Goal: Information Seeking & Learning: Learn about a topic

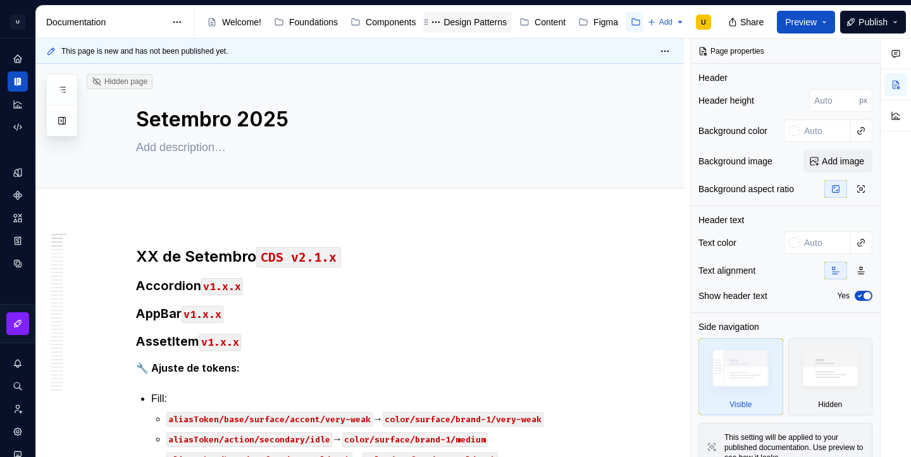
click at [491, 25] on div "Design Patterns" at bounding box center [474, 22] width 63 height 13
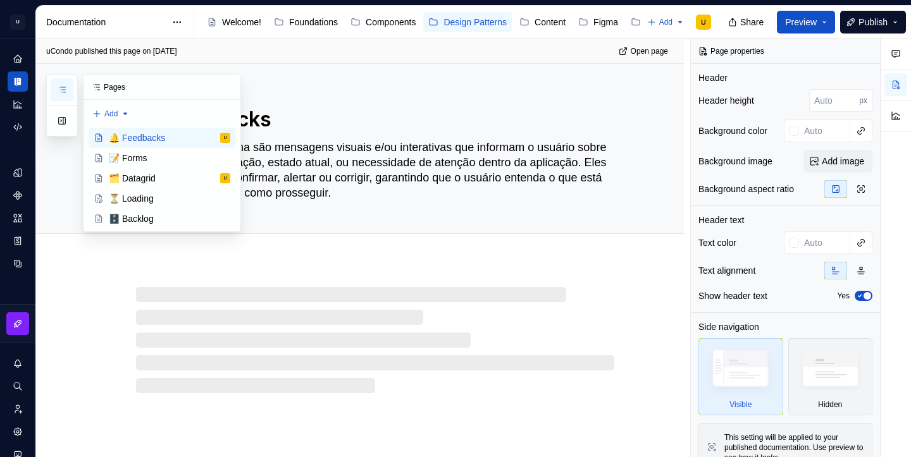
click at [59, 87] on icon "button" at bounding box center [62, 89] width 6 height 5
click at [128, 180] on div "🗂️ Datagrid" at bounding box center [132, 178] width 47 height 13
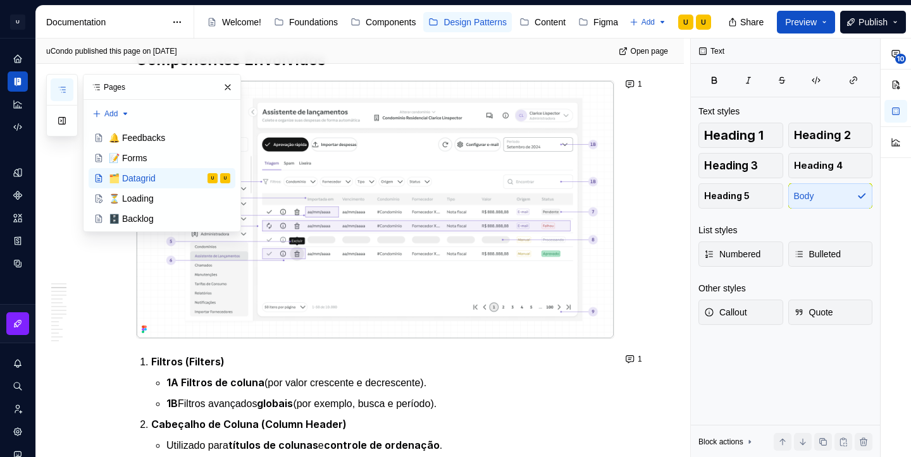
scroll to position [355, 0]
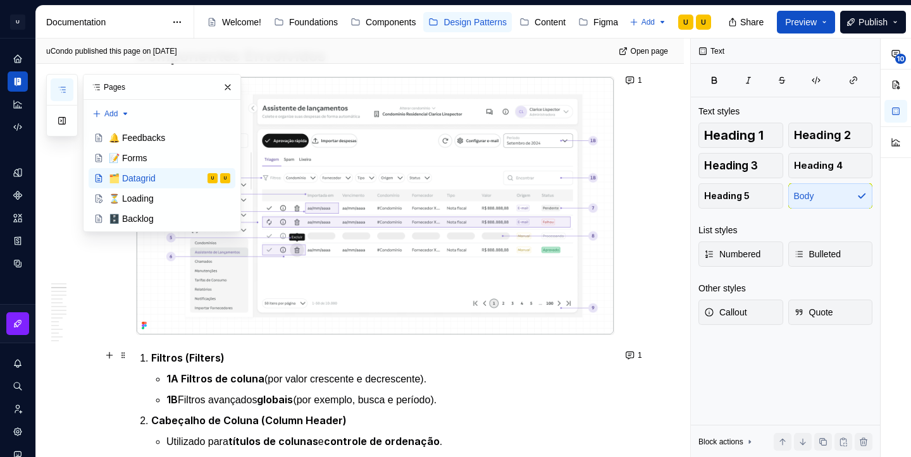
click at [219, 362] on p "Filtros (Filters)" at bounding box center [382, 358] width 463 height 16
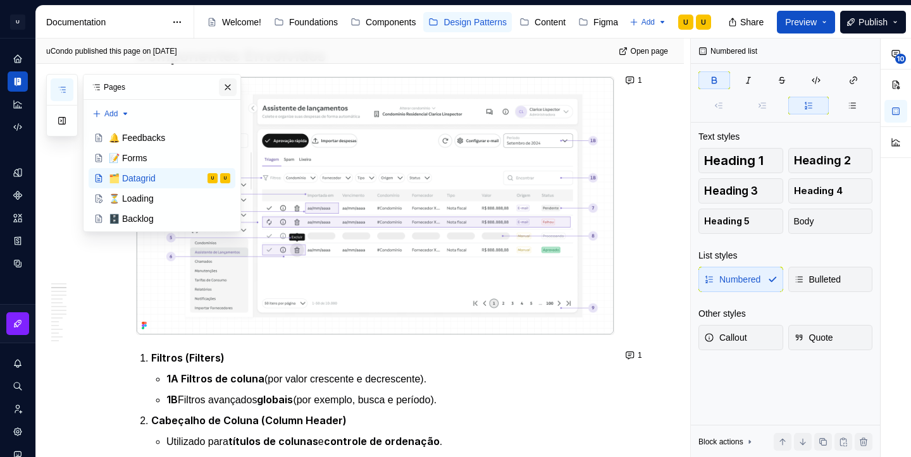
click at [231, 84] on button "button" at bounding box center [228, 87] width 18 height 18
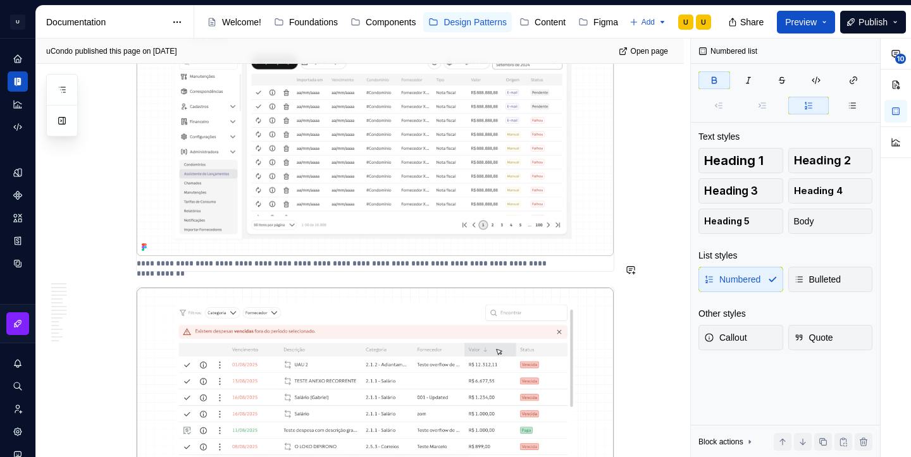
scroll to position [2024, 0]
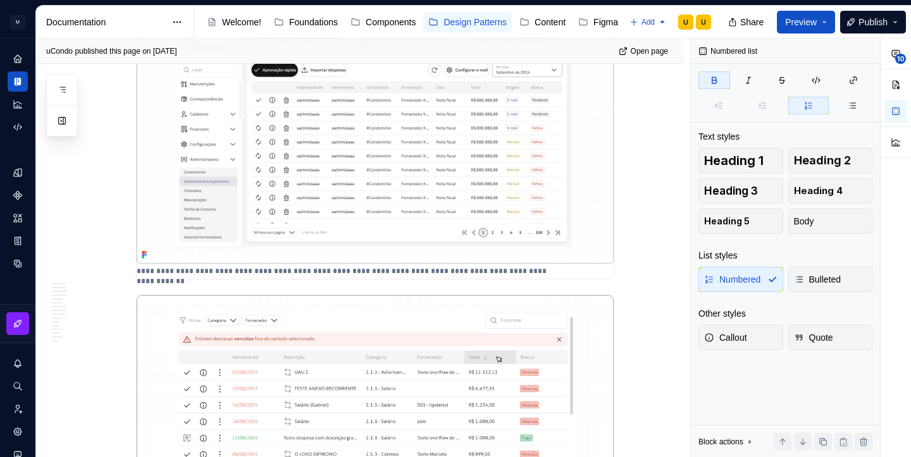
click at [328, 266] on p "**********" at bounding box center [349, 271] width 425 height 10
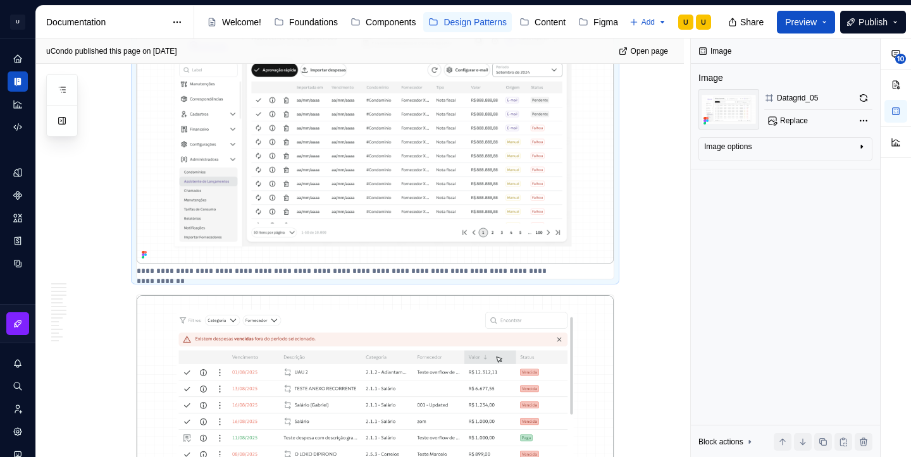
click at [328, 266] on p "**********" at bounding box center [349, 271] width 425 height 10
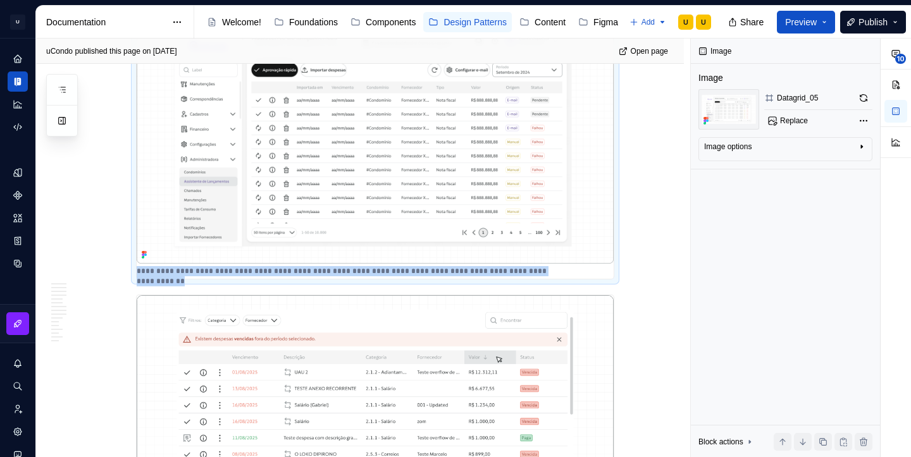
click at [512, 167] on img at bounding box center [375, 134] width 477 height 257
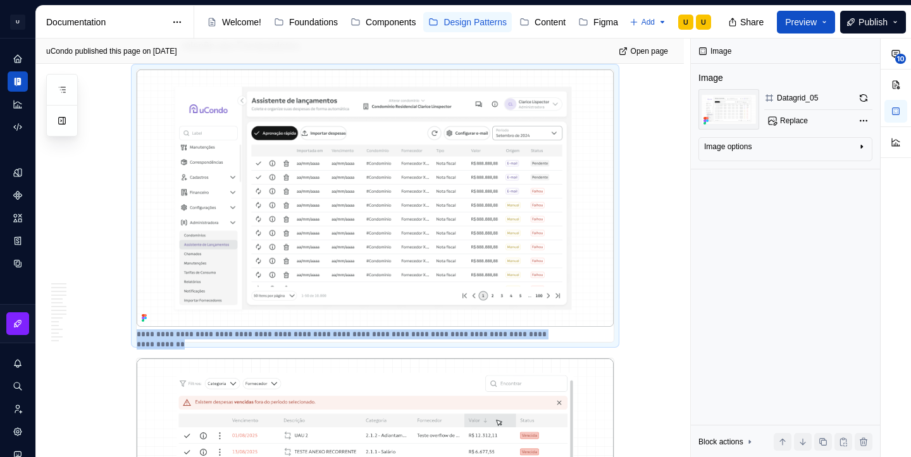
scroll to position [1949, 0]
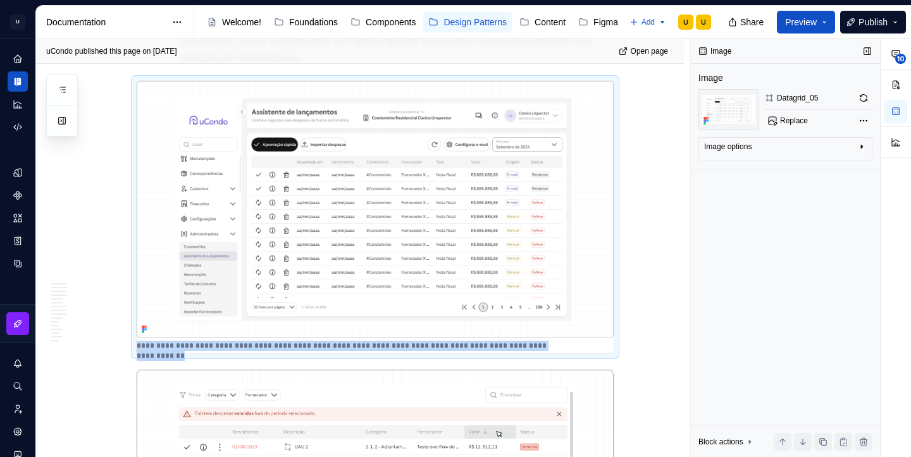
click at [773, 142] on div "Image options" at bounding box center [780, 149] width 152 height 15
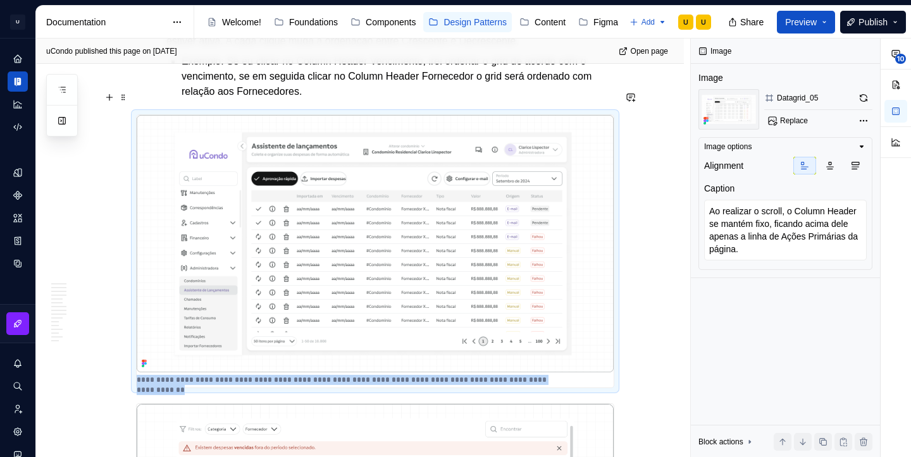
scroll to position [1882, 0]
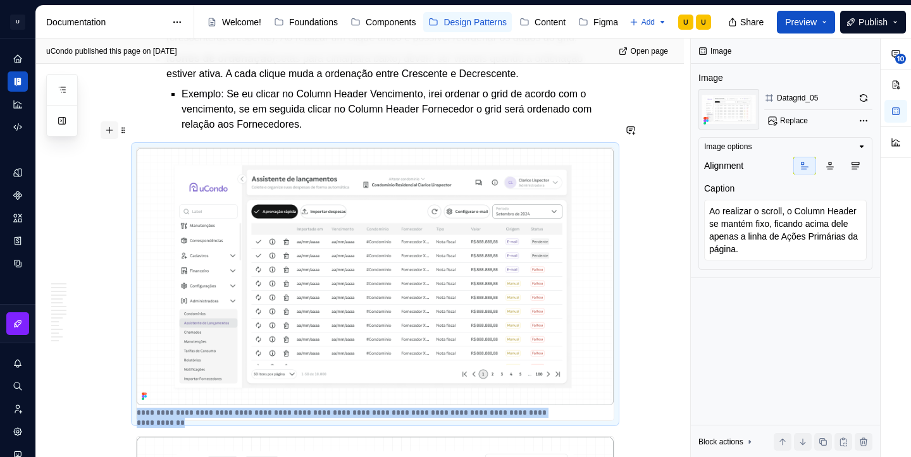
click at [116, 132] on button "button" at bounding box center [110, 130] width 18 height 18
type textarea "*"
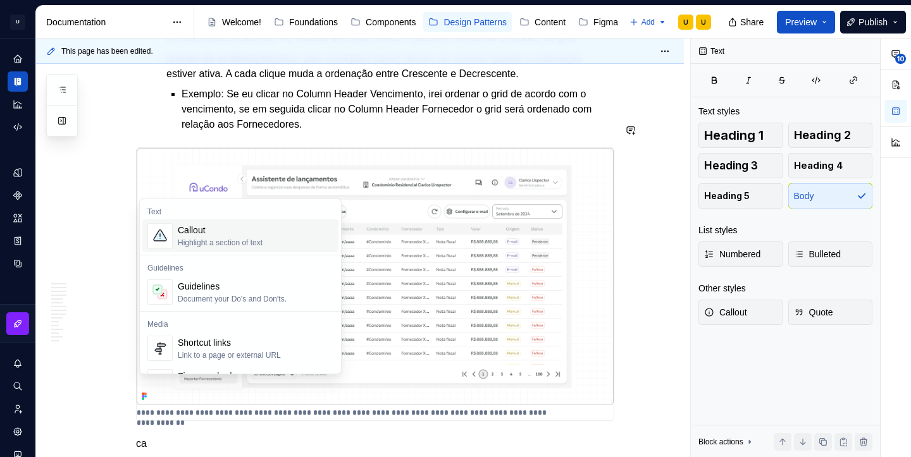
scroll to position [1914, 0]
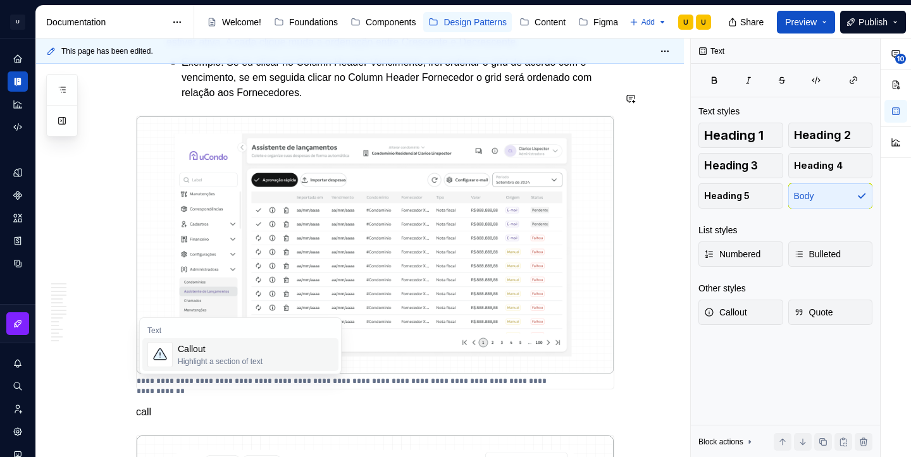
click at [205, 350] on div "Callout" at bounding box center [220, 349] width 85 height 13
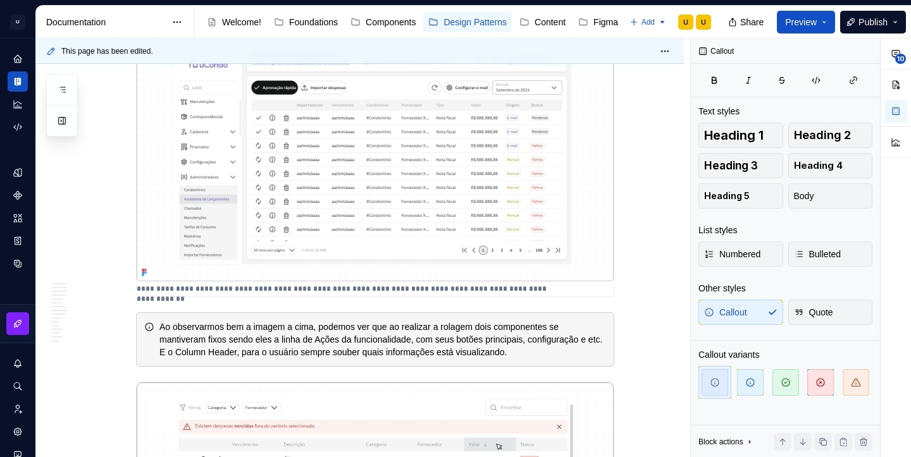
scroll to position [2021, 0]
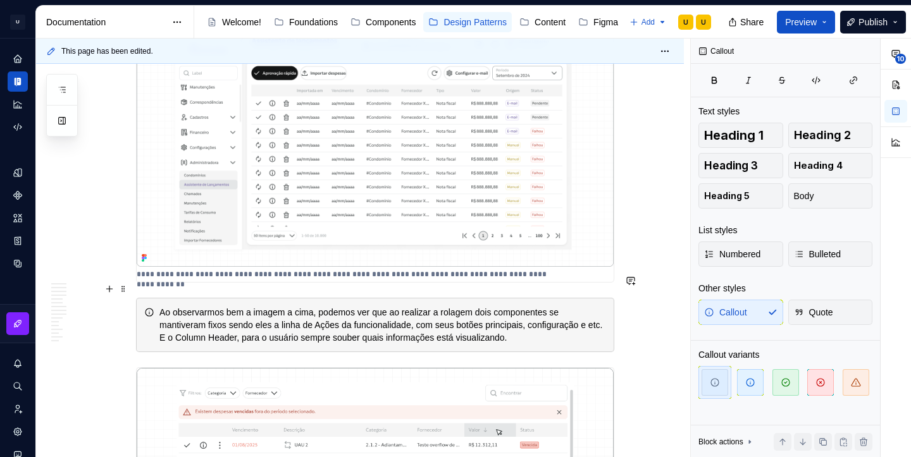
click at [151, 298] on div "Ao observarmos bem a imagem a cima, podemos ver que ao realizar a rolagem dois …" at bounding box center [375, 325] width 478 height 54
click at [125, 292] on span at bounding box center [123, 289] width 10 height 18
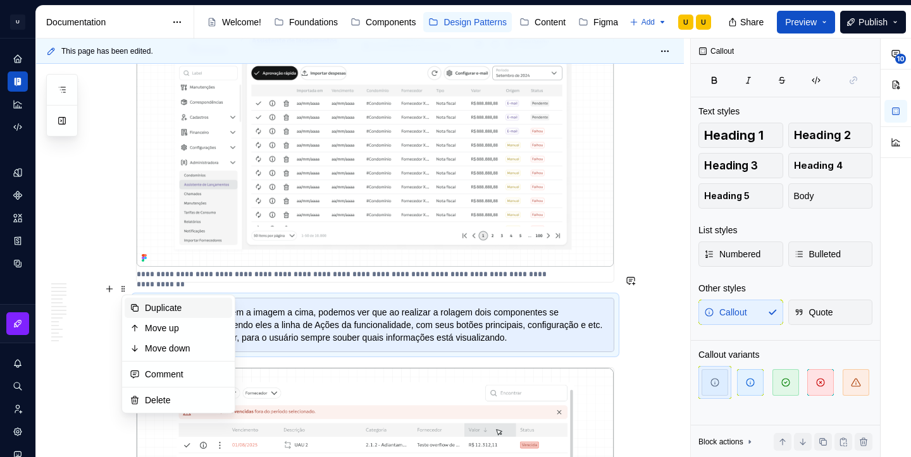
click at [145, 309] on div "Duplicate" at bounding box center [186, 308] width 82 height 13
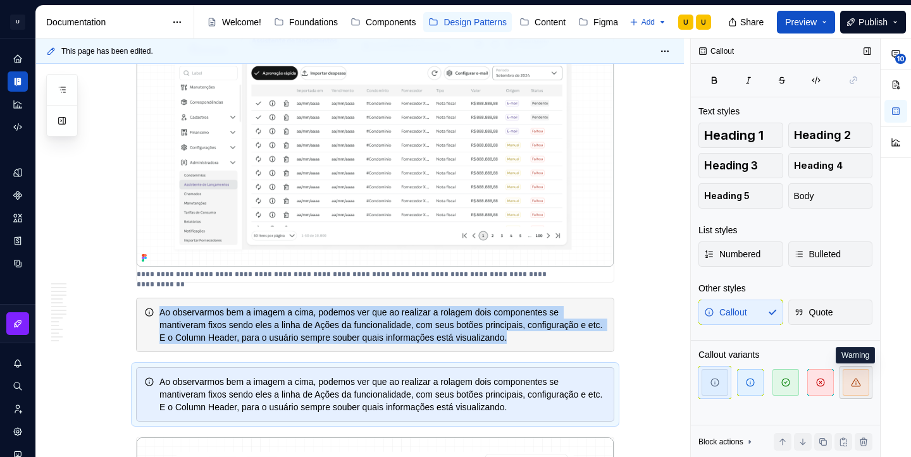
click at [848, 385] on span "button" at bounding box center [855, 382] width 27 height 27
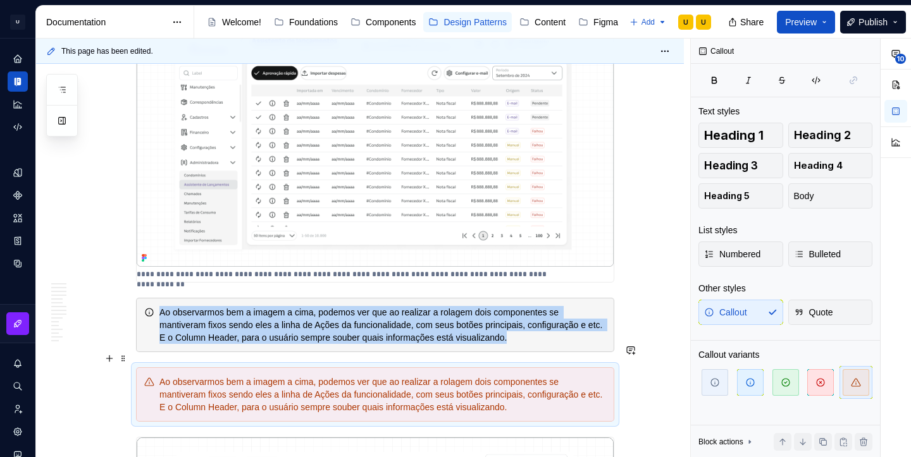
click at [480, 376] on div "Ao observarmos bem a imagem a cima, podemos ver que ao realizar a rolagem dois …" at bounding box center [382, 395] width 447 height 38
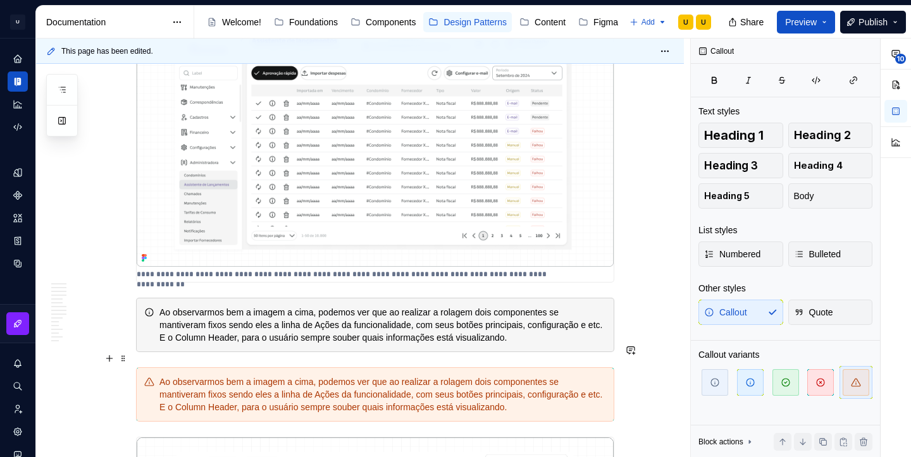
click at [480, 376] on div "Ao observarmos bem a imagem a cima, podemos ver que ao realizar a rolagem dois …" at bounding box center [382, 395] width 447 height 38
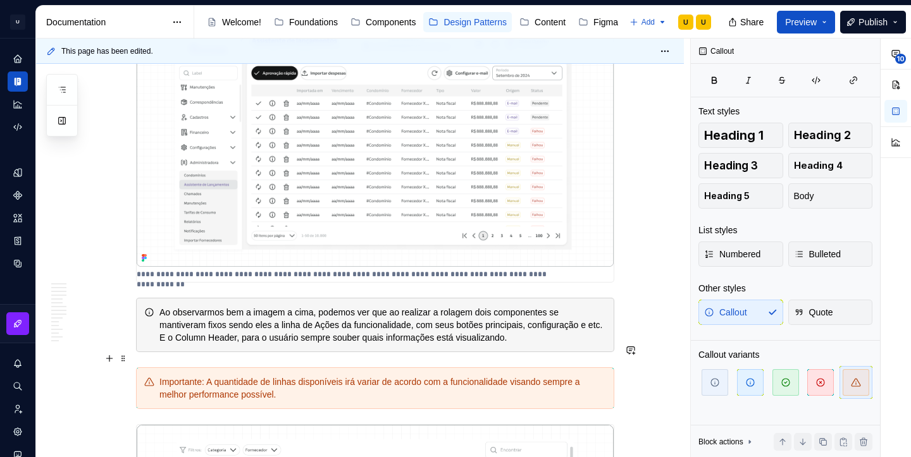
click at [210, 376] on div "Importante: A quantidade de linhas disponíveis irá variar de acordo com a funci…" at bounding box center [382, 388] width 447 height 25
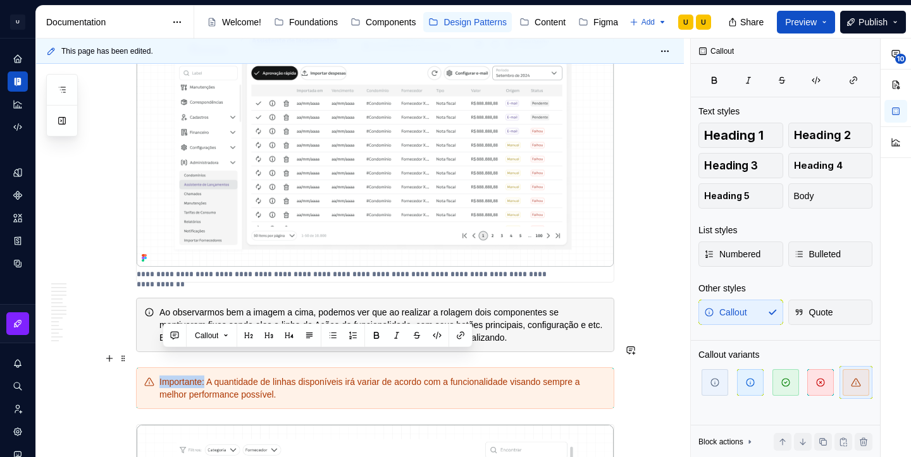
drag, startPoint x: 212, startPoint y: 359, endPoint x: 156, endPoint y: 361, distance: 55.7
click at [156, 367] on div "Importante: A quantidade de linhas disponíveis irá variar de acordo com a funci…" at bounding box center [375, 388] width 478 height 42
click at [305, 306] on div "Ao observarmos bem a imagem a cima, podemos ver que ao realizar a rolagem dois …" at bounding box center [382, 325] width 447 height 38
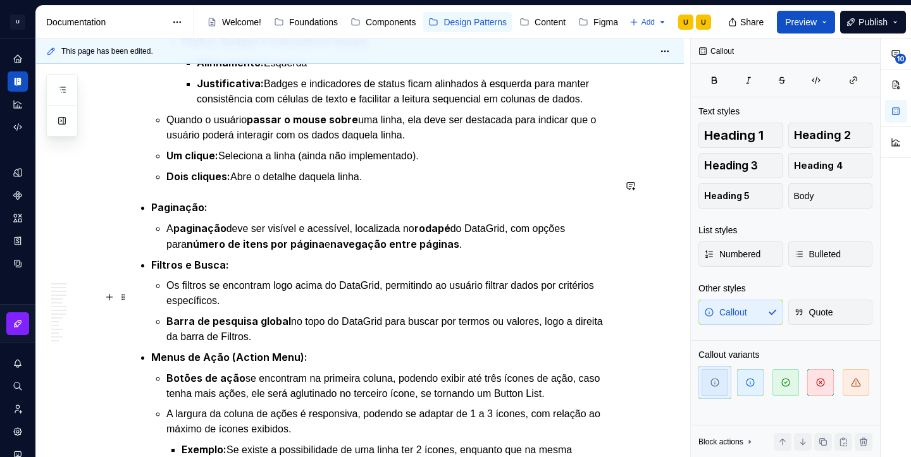
scroll to position [3007, 0]
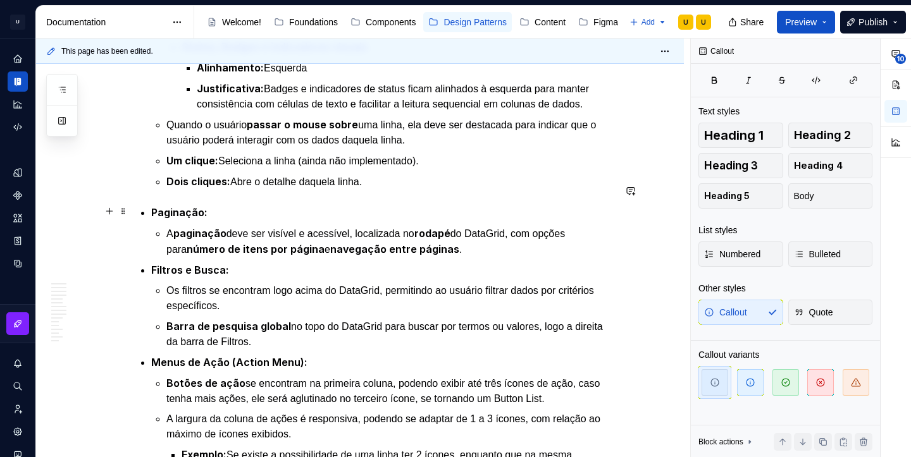
click at [483, 232] on p "A paginação deve ser visível e acessível, localizada no rodapé do DataGrid, com…" at bounding box center [390, 242] width 448 height 32
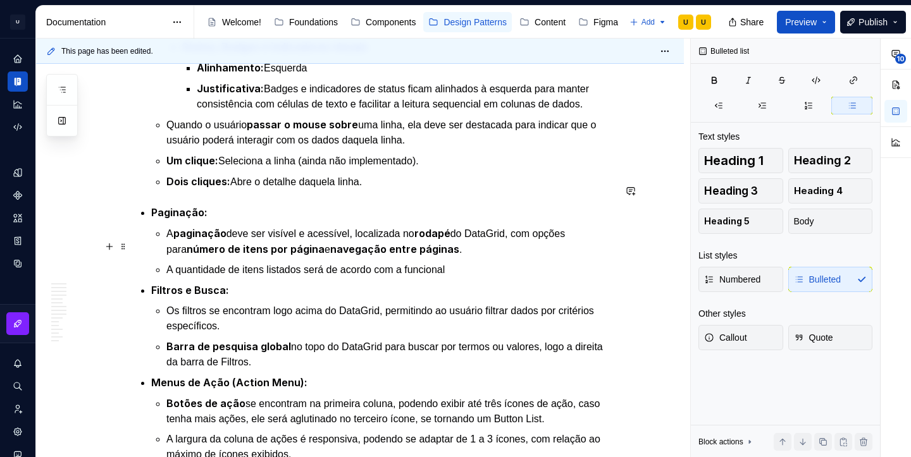
click at [314, 262] on p "A quantidade de itens listados será de acordo com a funcional" at bounding box center [390, 269] width 448 height 15
click at [529, 262] on p "A quantidade de itens listados por página será de acordo com a funcional" at bounding box center [390, 269] width 448 height 15
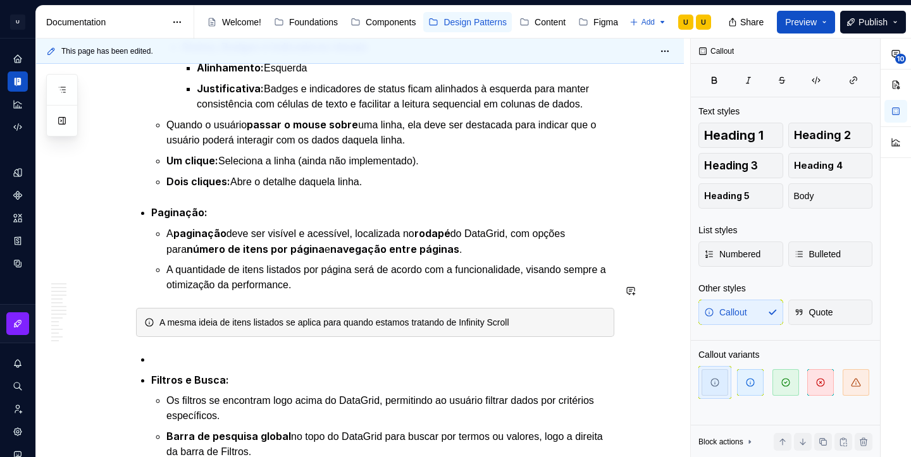
click at [318, 327] on div "Apresentação O DataGrid é um componente essencial para a apresentação de grande…" at bounding box center [375, 267] width 478 height 6054
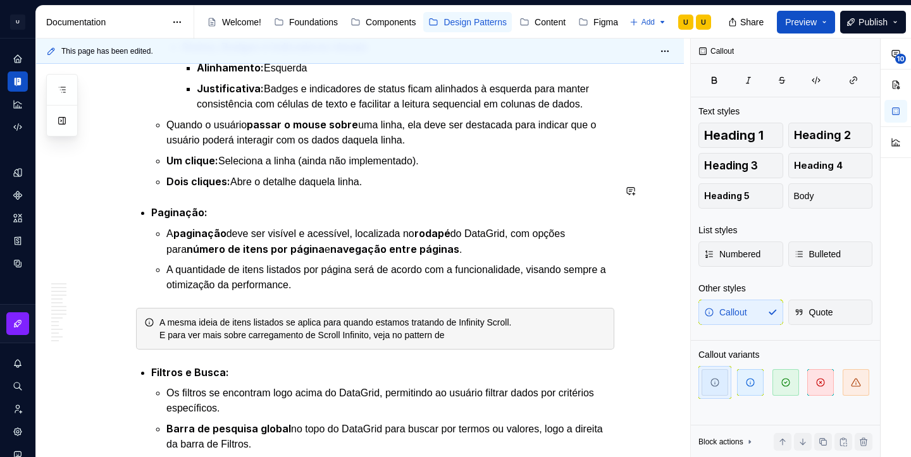
type textarea "*"
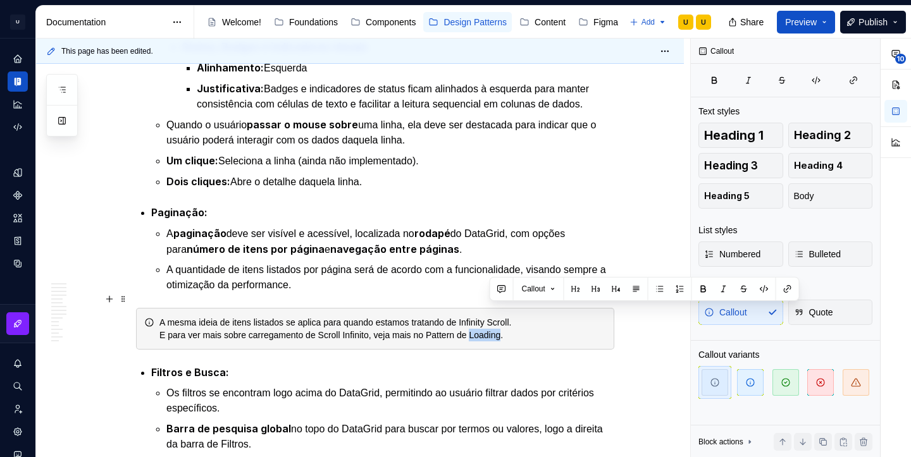
drag, startPoint x: 489, startPoint y: 314, endPoint x: 521, endPoint y: 317, distance: 32.4
click at [521, 317] on div "A mesma ideia de itens listados se aplica para quando estamos tratando de Infin…" at bounding box center [382, 328] width 447 height 25
drag, startPoint x: 445, startPoint y: 311, endPoint x: 521, endPoint y: 317, distance: 76.8
click at [521, 317] on div "A mesma ideia de itens listados se aplica para quando estamos tratando de Infin…" at bounding box center [382, 328] width 447 height 25
click at [720, 287] on button "button" at bounding box center [718, 289] width 18 height 18
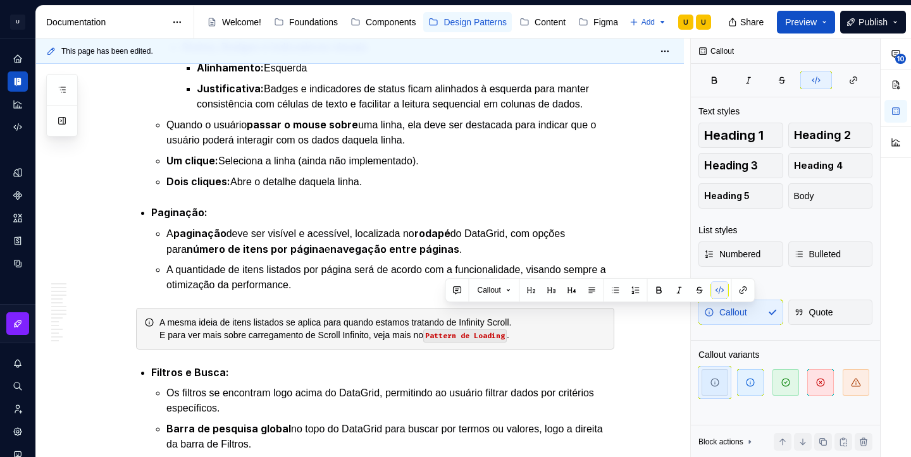
click at [720, 287] on button "button" at bounding box center [720, 290] width 18 height 18
click at [743, 290] on button "button" at bounding box center [741, 289] width 18 height 18
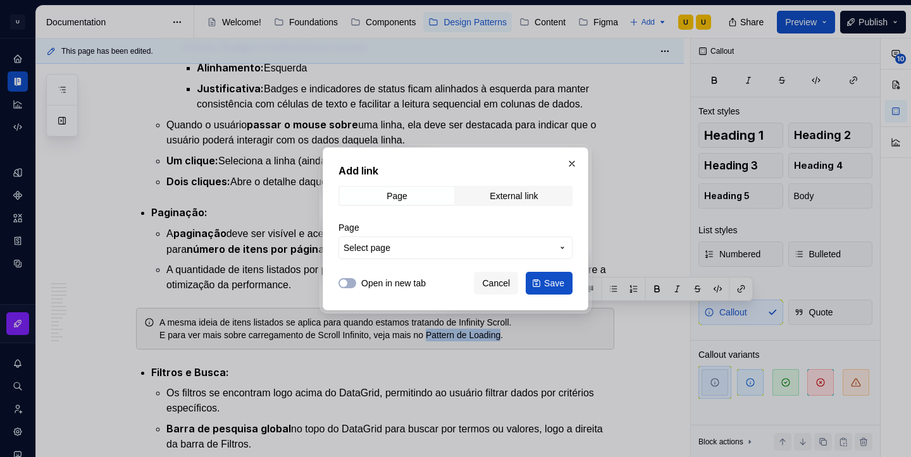
click at [460, 257] on button "Select page" at bounding box center [455, 248] width 234 height 23
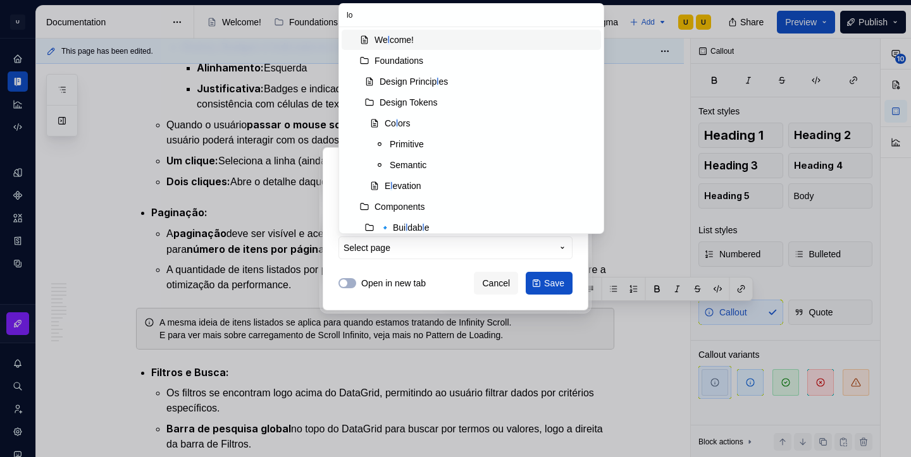
type input "loa"
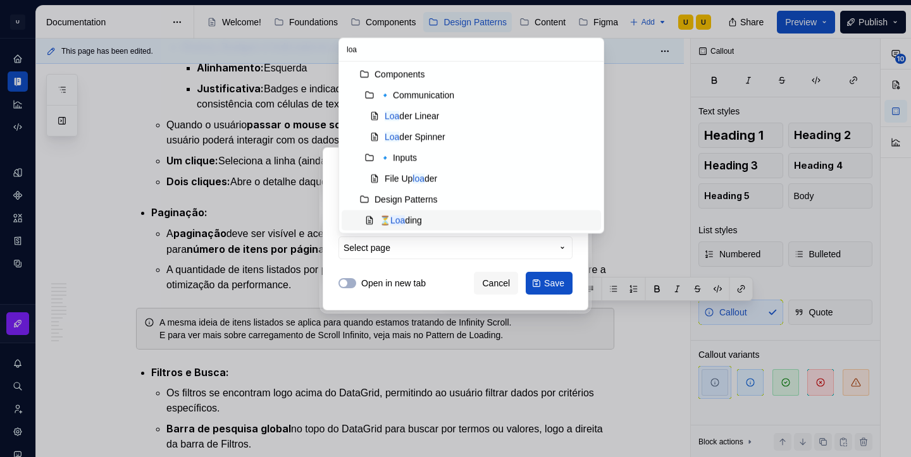
click at [429, 218] on div "⏳ Loa ding" at bounding box center [487, 220] width 216 height 13
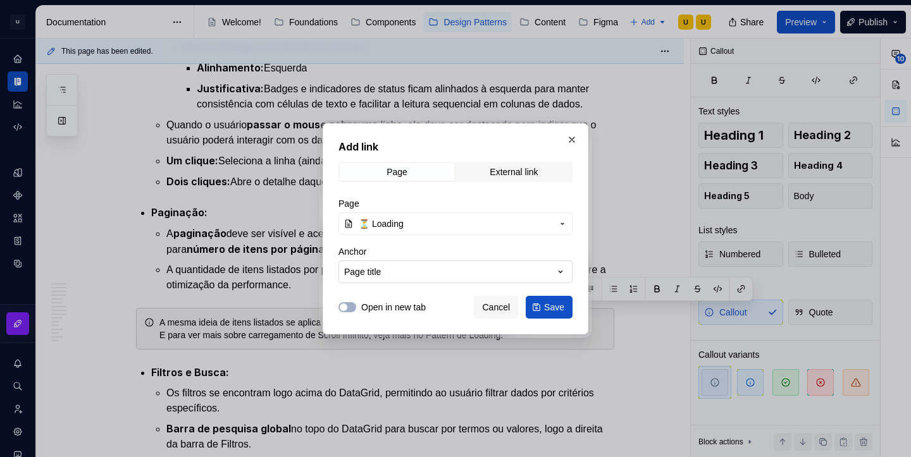
click at [428, 274] on button "Page title" at bounding box center [455, 272] width 234 height 23
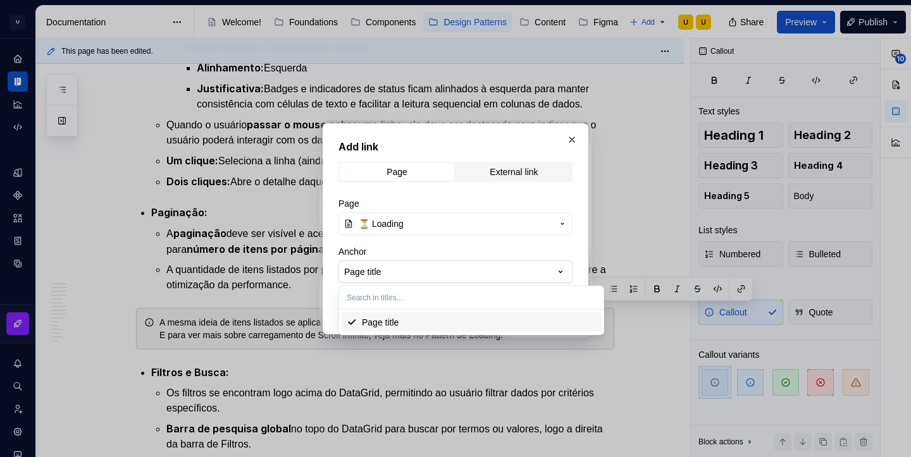
click at [428, 274] on div "Add link Page External link Page ⏳ Loading Anchor Page title Open in new tab Ca…" at bounding box center [455, 228] width 911 height 457
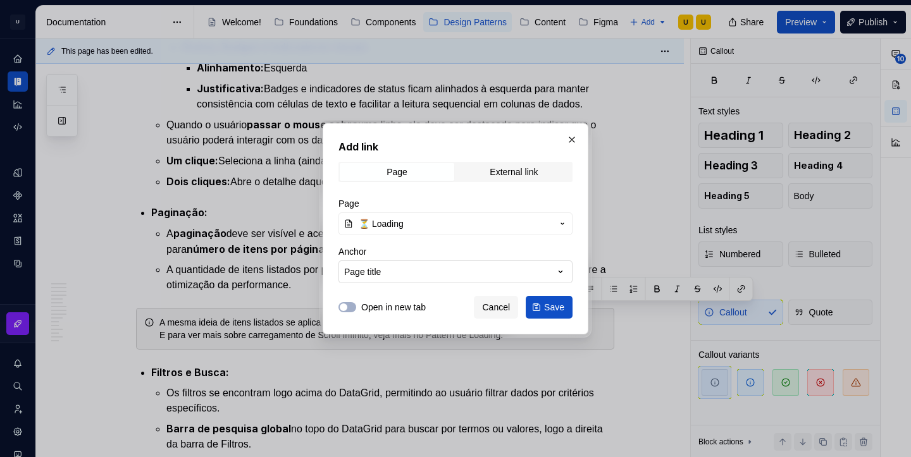
click at [428, 274] on button "Page title" at bounding box center [455, 272] width 234 height 23
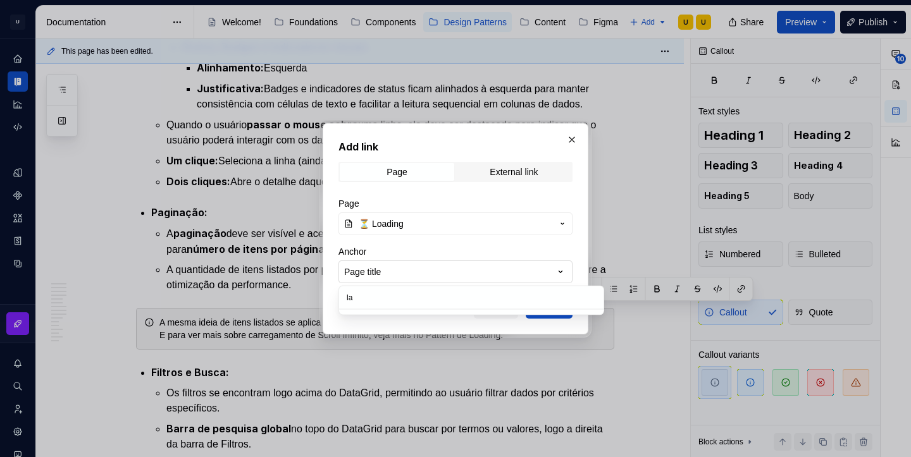
type input "l"
click at [455, 197] on div "Add link Page External link Page ⏳ Loading Anchor Page title Open in new tab Ca…" at bounding box center [455, 228] width 911 height 457
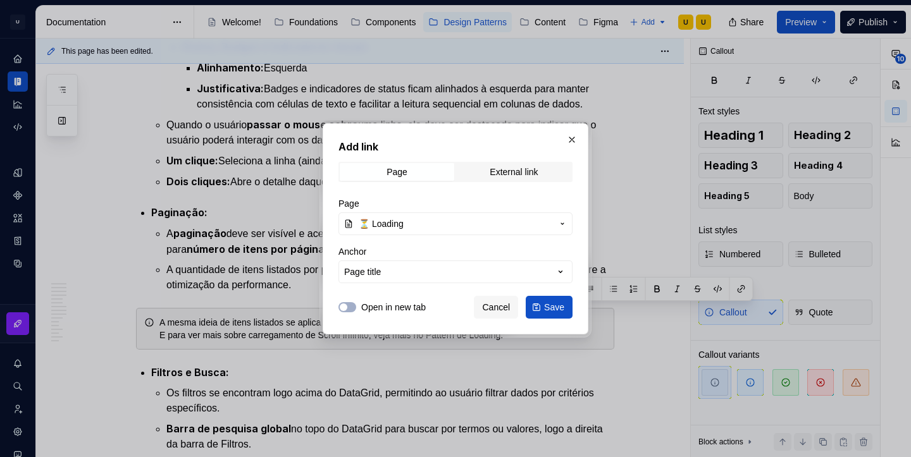
click at [402, 302] on label "Open in new tab" at bounding box center [393, 307] width 65 height 13
click at [356, 302] on button "Open in new tab" at bounding box center [347, 307] width 18 height 10
click at [547, 305] on span "Save" at bounding box center [554, 307] width 20 height 13
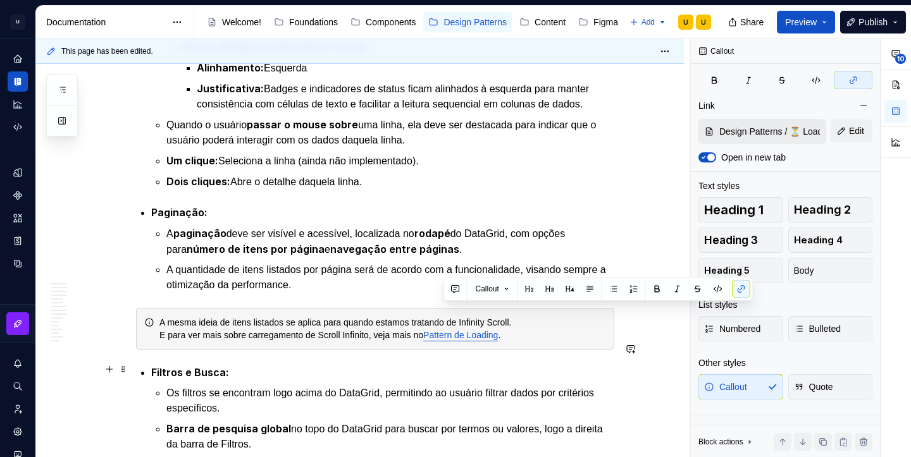
click at [491, 386] on p "Os filtros se encontram logo acima do DataGrid, permitindo ao usuário filtrar d…" at bounding box center [390, 401] width 448 height 30
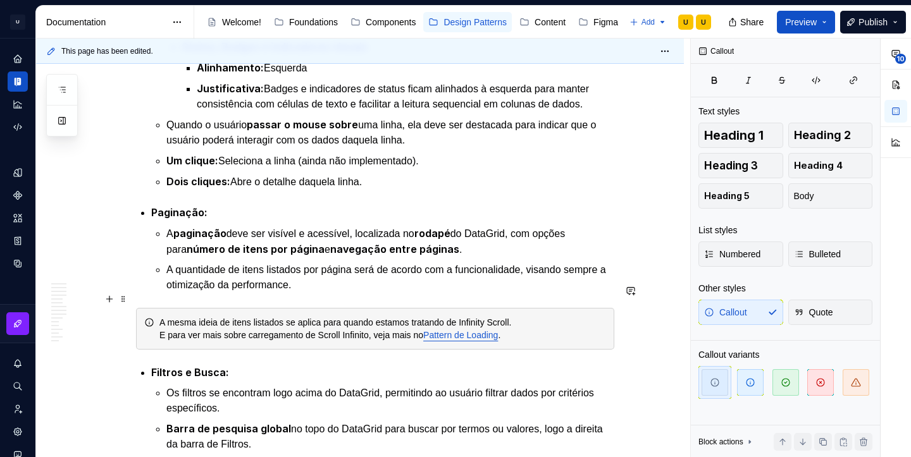
click at [228, 316] on div "A mesma ideia de itens listados se aplica para quando estamos tratando de Infin…" at bounding box center [382, 328] width 447 height 25
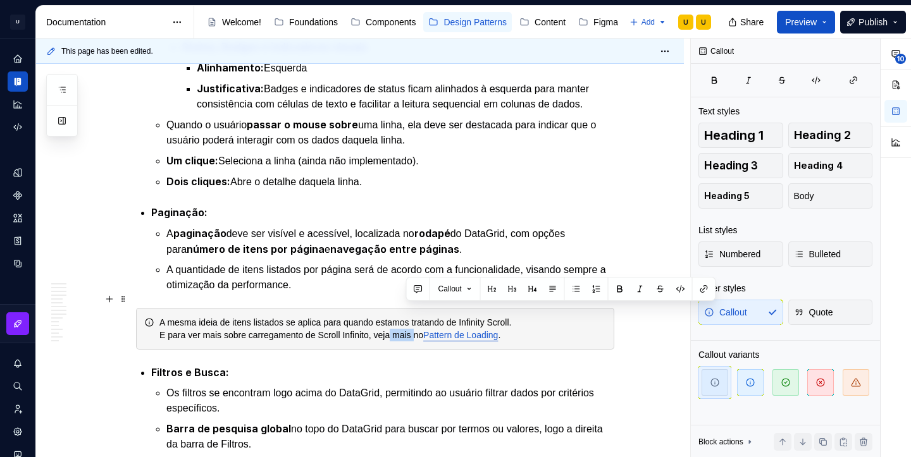
drag, startPoint x: 429, startPoint y: 312, endPoint x: 404, endPoint y: 309, distance: 26.1
click at [404, 316] on div "A mesma ideia de itens listados se aplica para quando estamos tratando de Infin…" at bounding box center [382, 328] width 447 height 25
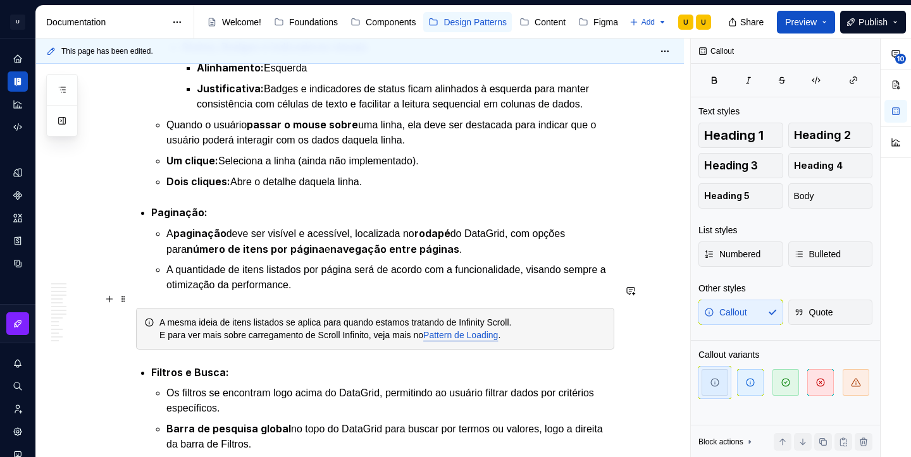
click at [440, 316] on div "A mesma ideia de itens listados se aplica para quando estamos tratando de Infin…" at bounding box center [382, 328] width 447 height 25
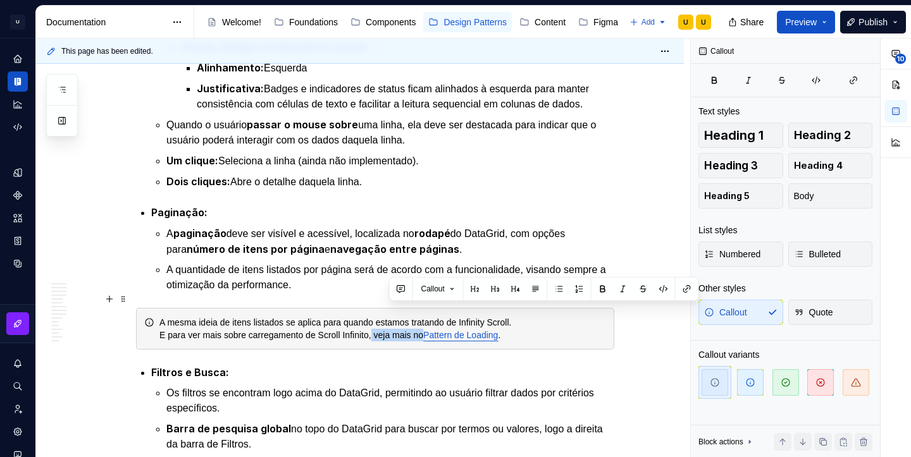
drag, startPoint x: 440, startPoint y: 316, endPoint x: 387, endPoint y: 310, distance: 53.4
click at [387, 316] on div "A mesma ideia de itens listados se aplica para quando estamos tratando de Infin…" at bounding box center [382, 328] width 447 height 25
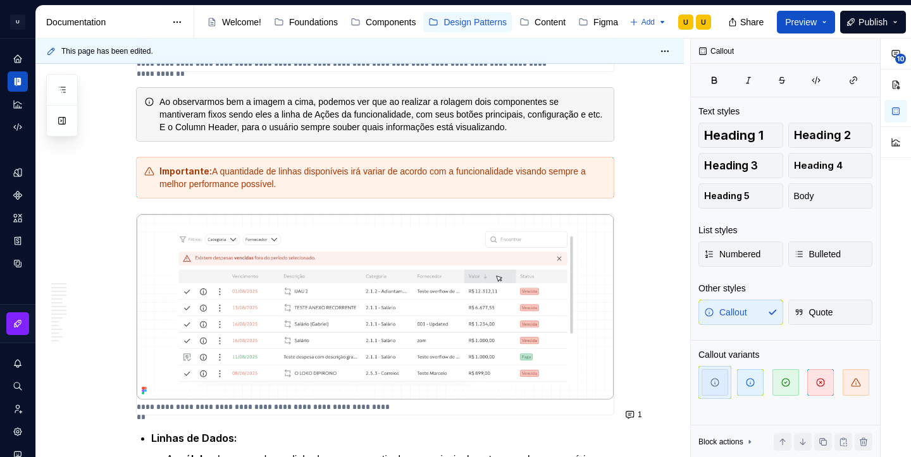
scroll to position [2224, 0]
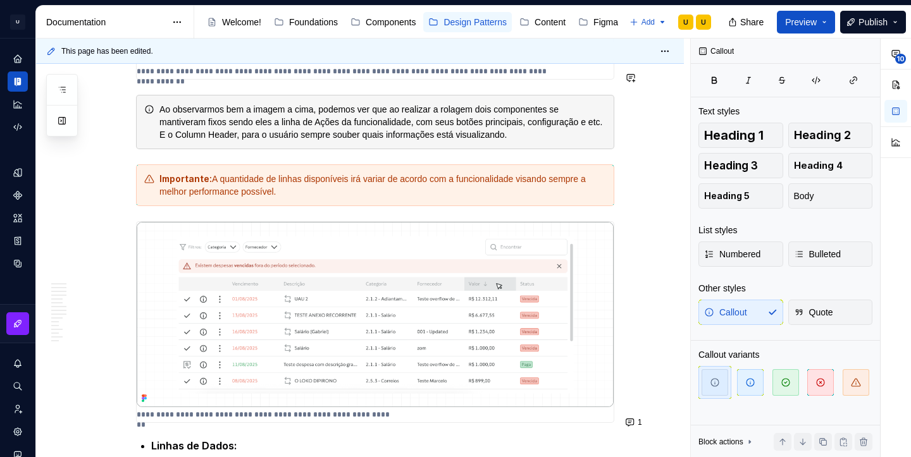
type textarea "*"
